Goal: Task Accomplishment & Management: Use online tool/utility

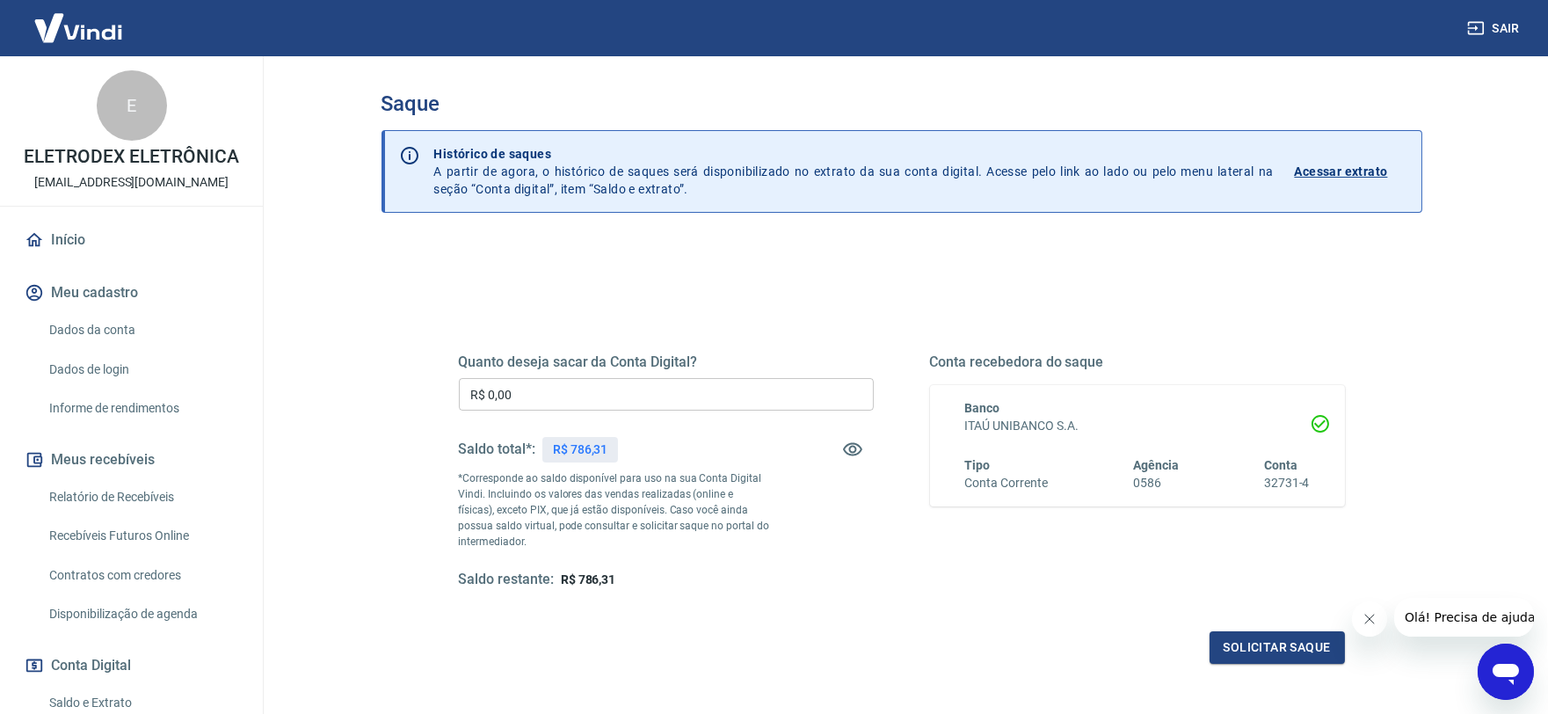
click at [532, 399] on input "R$ 0,00" at bounding box center [666, 394] width 415 height 33
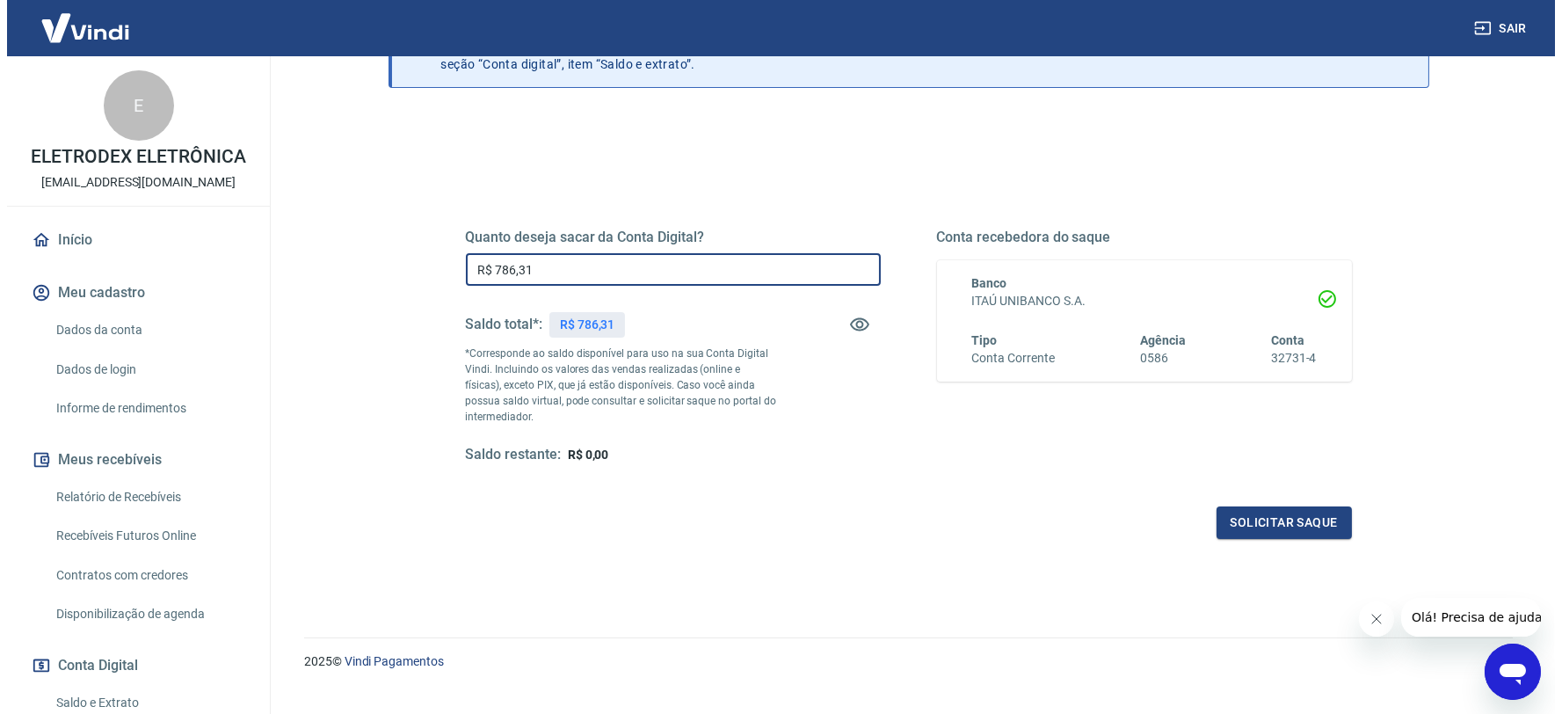
scroll to position [155, 0]
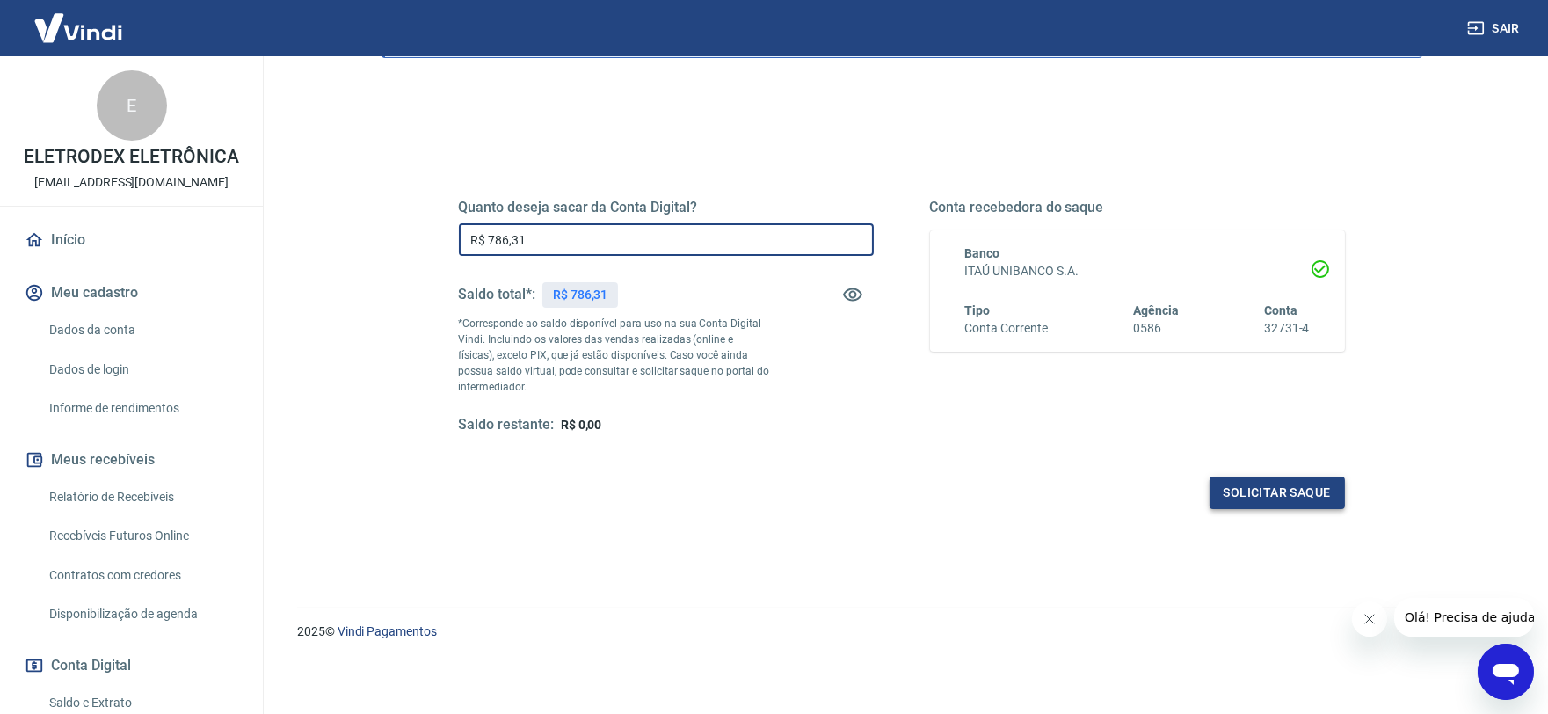
type input "R$ 786,31"
click at [1227, 484] on button "Solicitar saque" at bounding box center [1276, 492] width 135 height 33
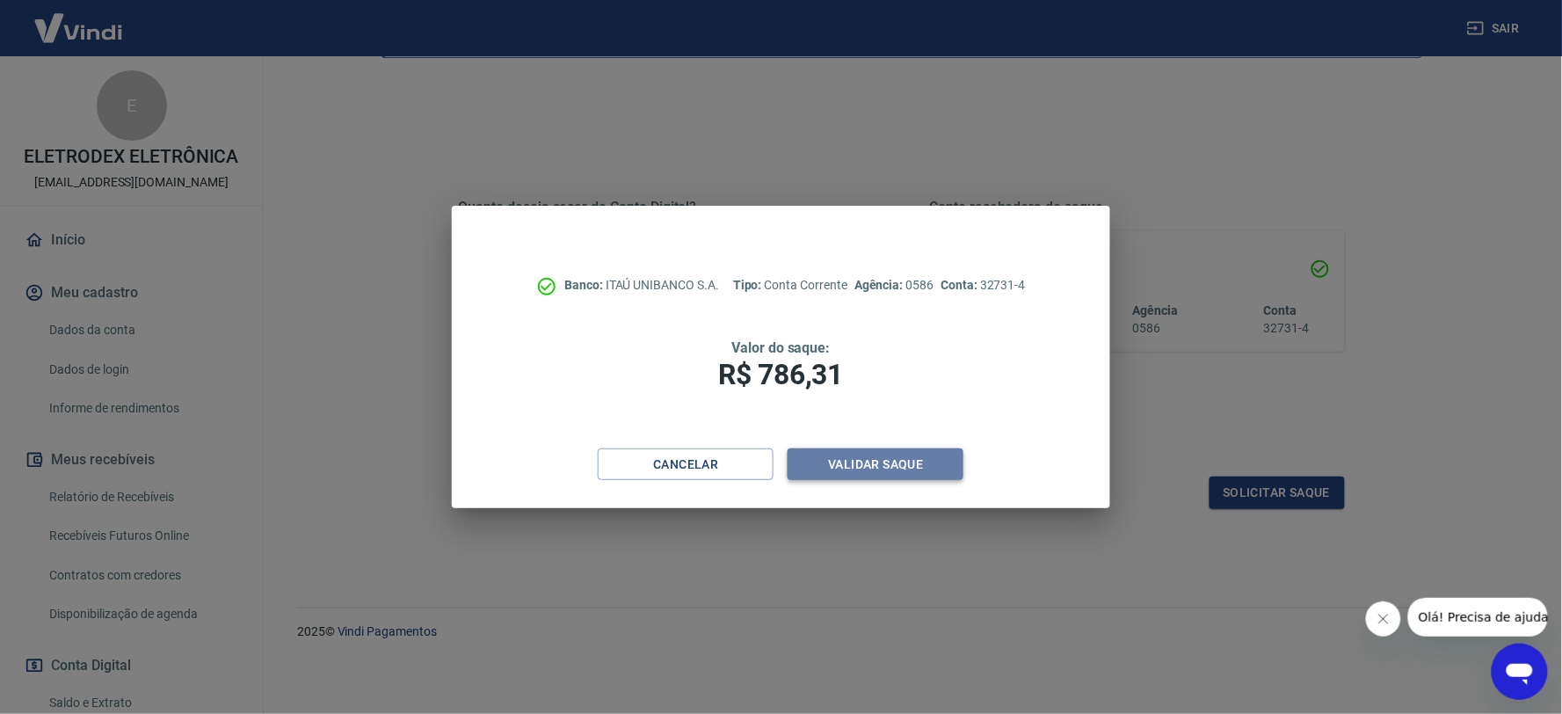
click at [875, 463] on button "Validar saque" at bounding box center [876, 464] width 176 height 33
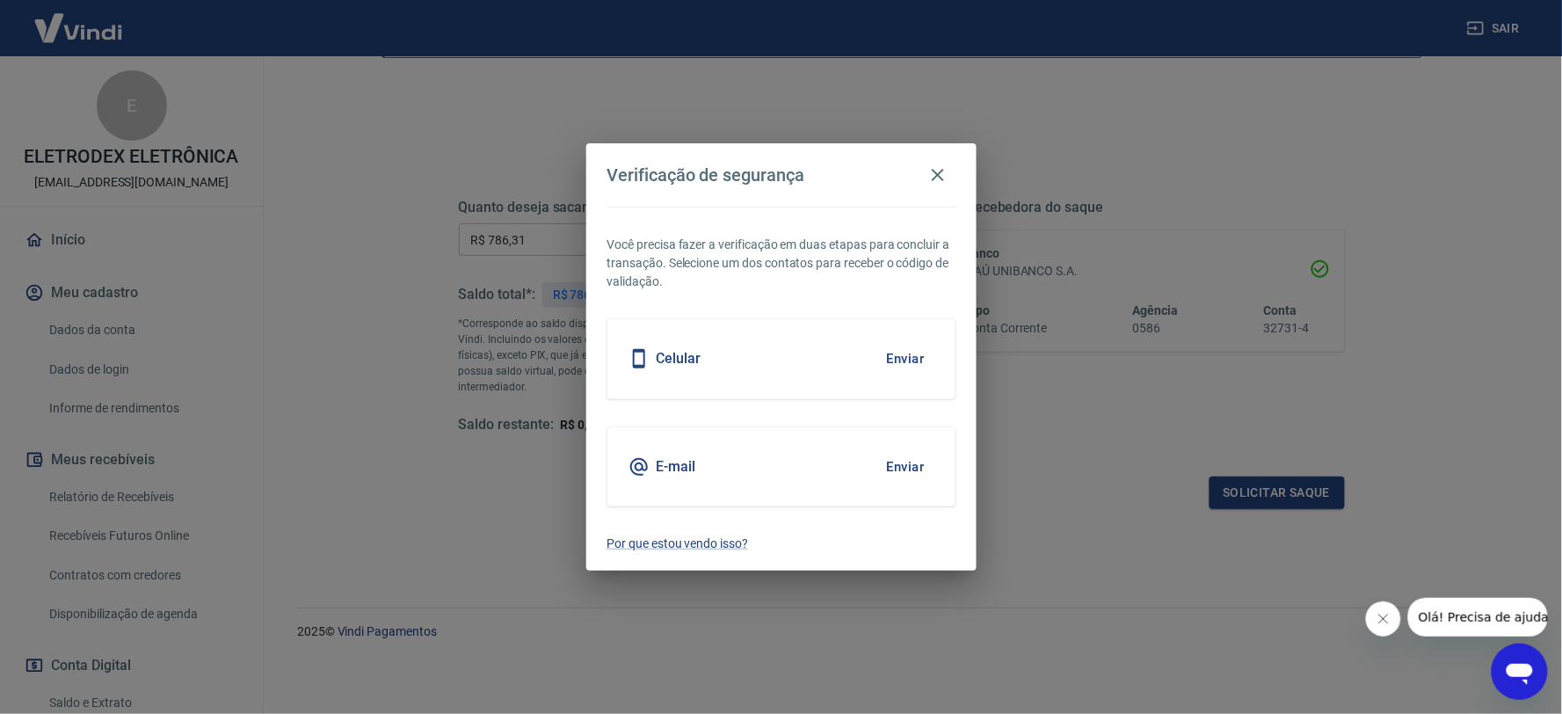
click at [912, 461] on button "Enviar" at bounding box center [905, 466] width 57 height 37
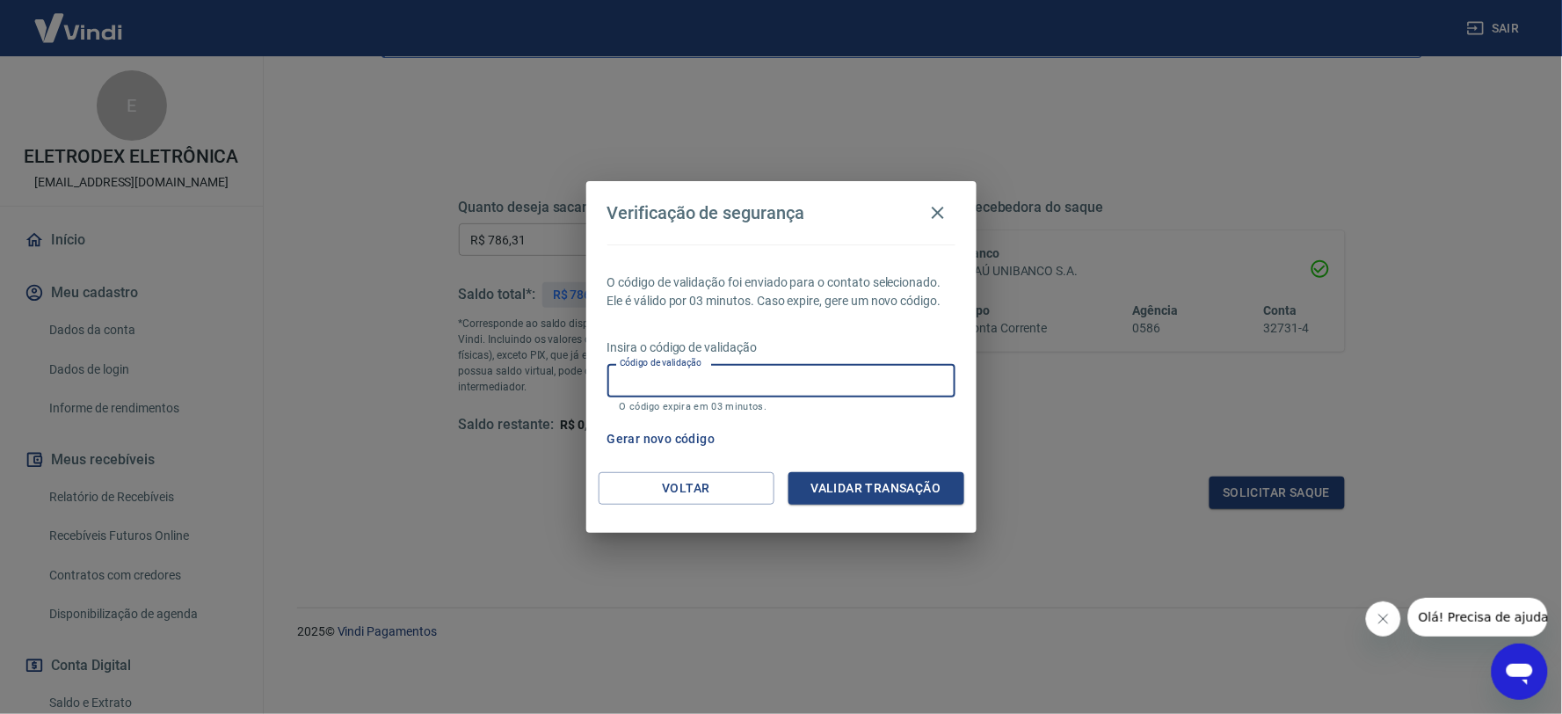
click at [732, 370] on input "Código de validação" at bounding box center [781, 380] width 348 height 33
paste input "436129"
type input "436129"
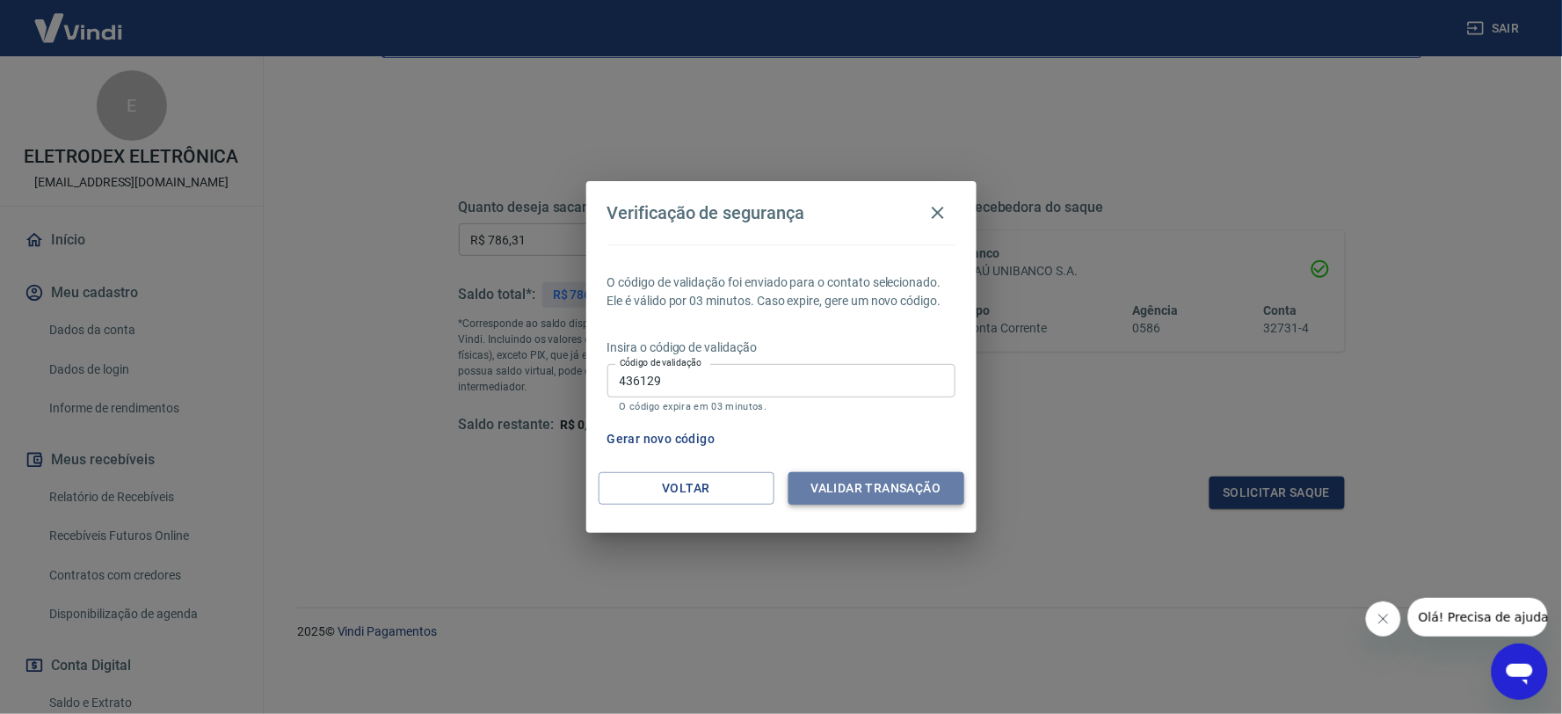
click at [873, 481] on button "Validar transação" at bounding box center [876, 488] width 176 height 33
